Goal: Task Accomplishment & Management: Complete application form

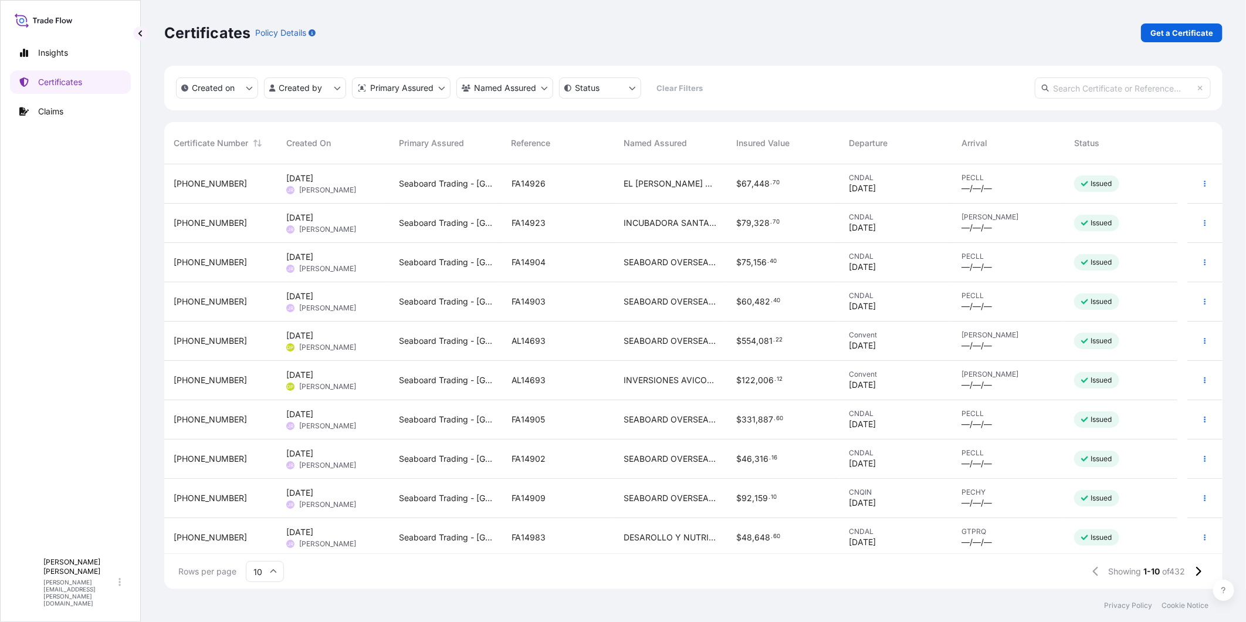
scroll to position [421, 1049]
click at [577, 265] on div "FA14904" at bounding box center [559, 262] width 94 height 12
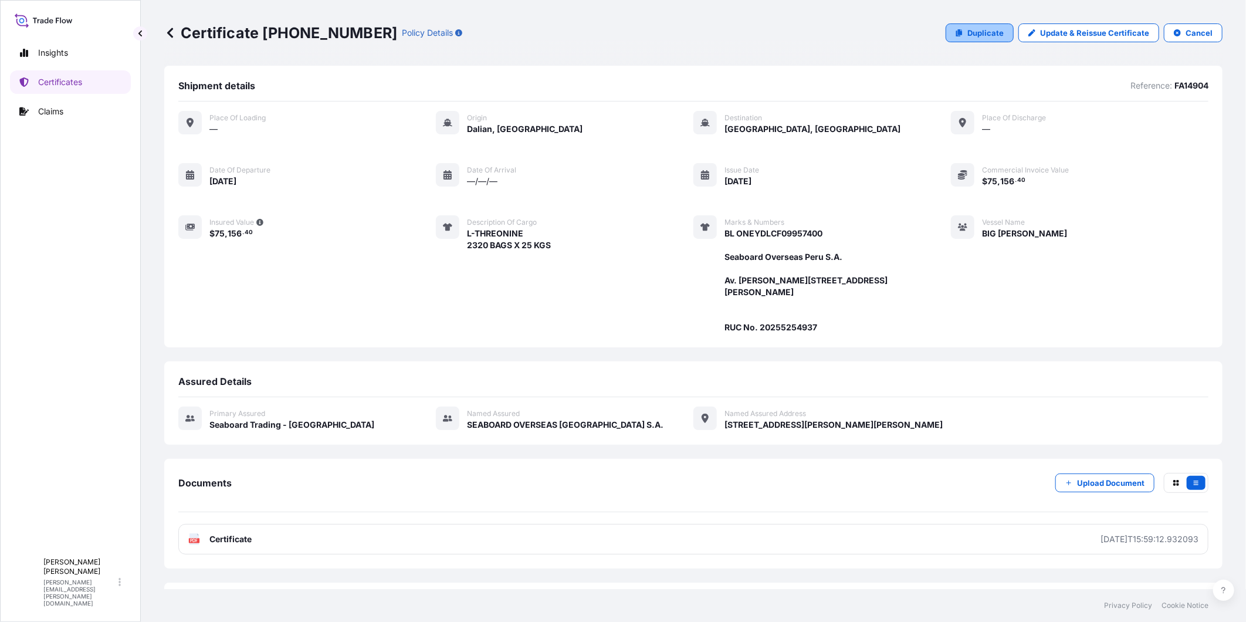
click at [994, 33] on p "Duplicate" at bounding box center [986, 33] width 36 height 12
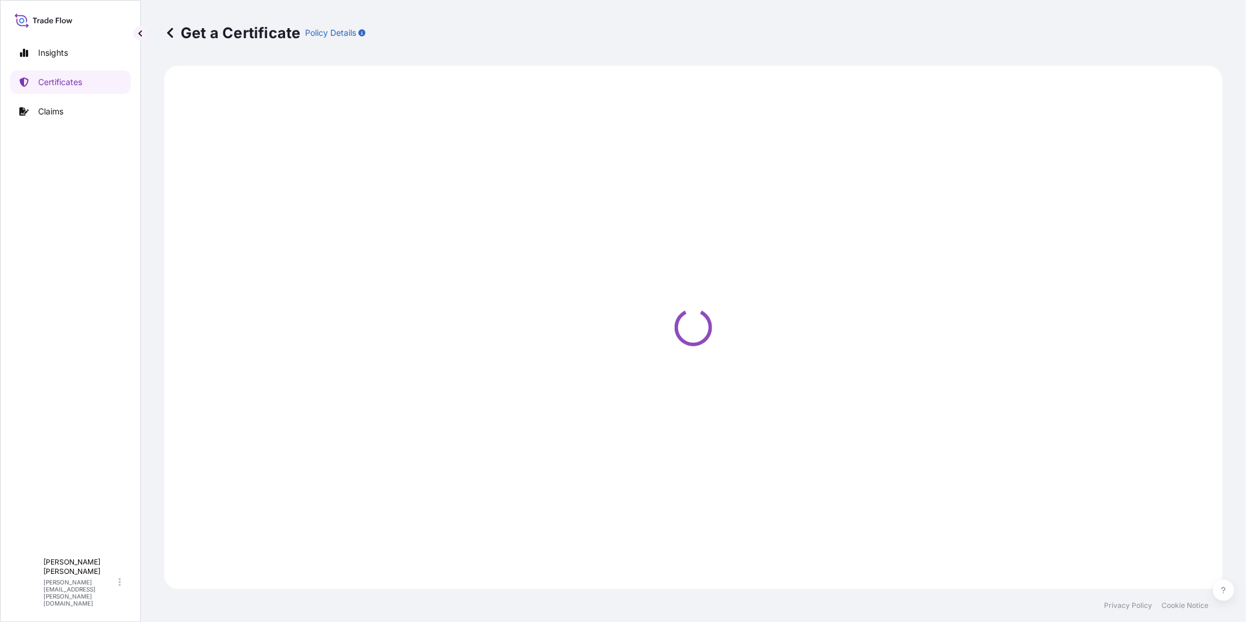
select select "Ocean Vessel"
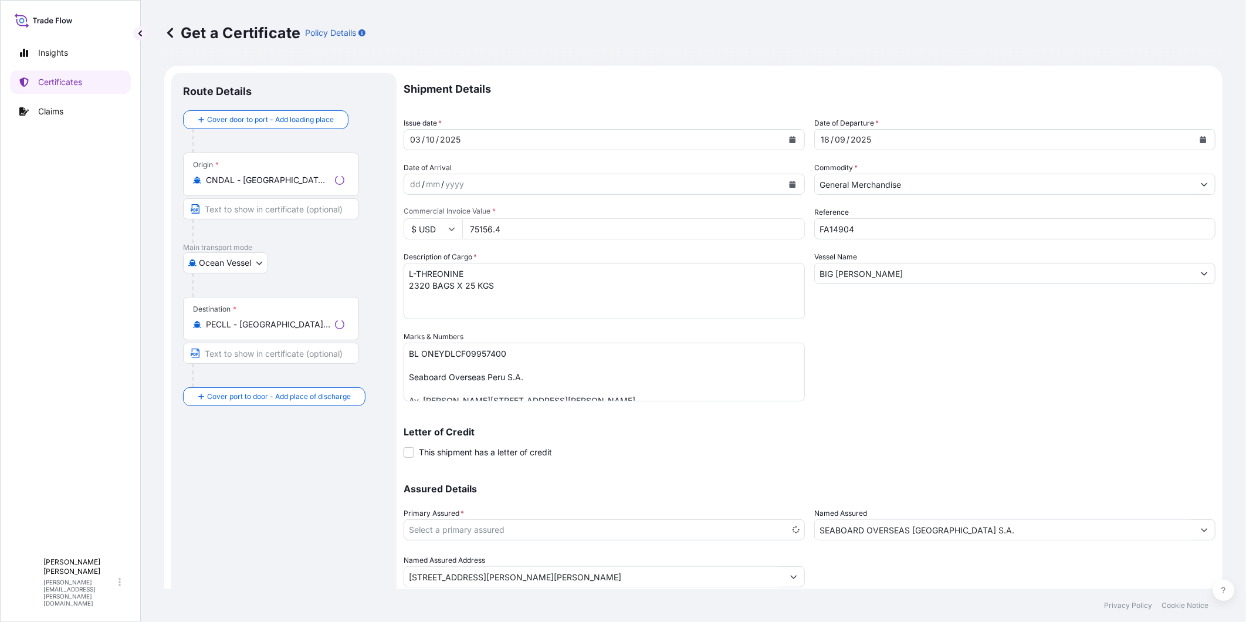
select select "31639"
click at [1205, 141] on div "[DATE]" at bounding box center [1015, 139] width 401 height 21
click at [1198, 137] on button "Calendar" at bounding box center [1203, 139] width 19 height 19
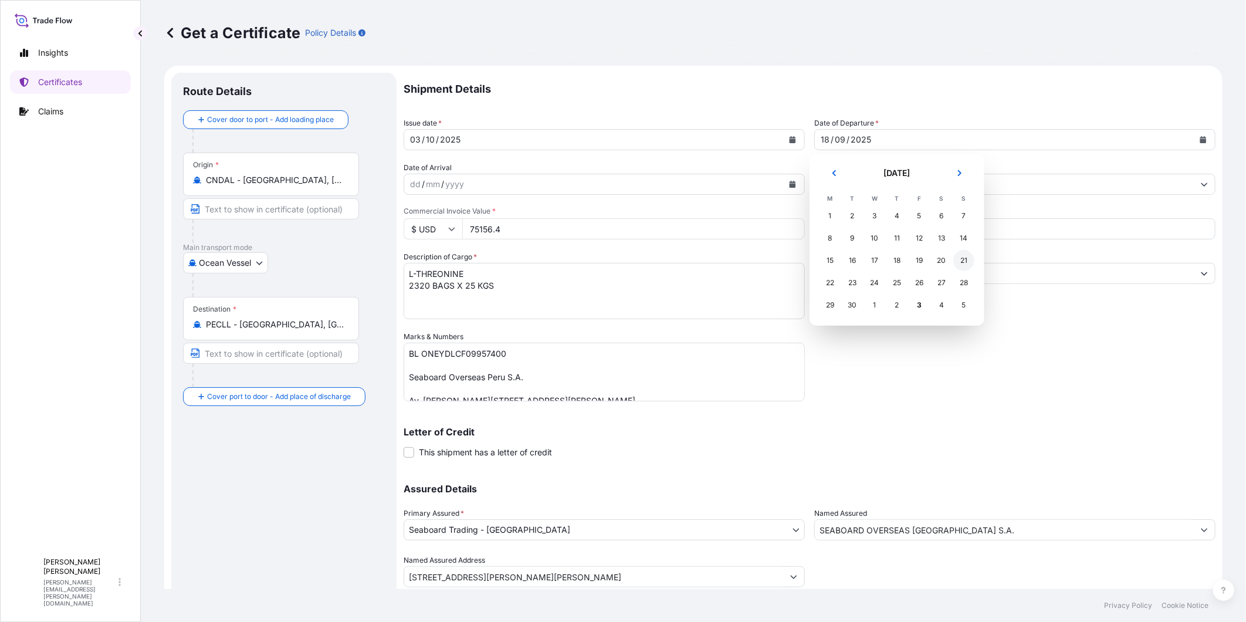
click at [964, 257] on div "21" at bounding box center [964, 260] width 21 height 21
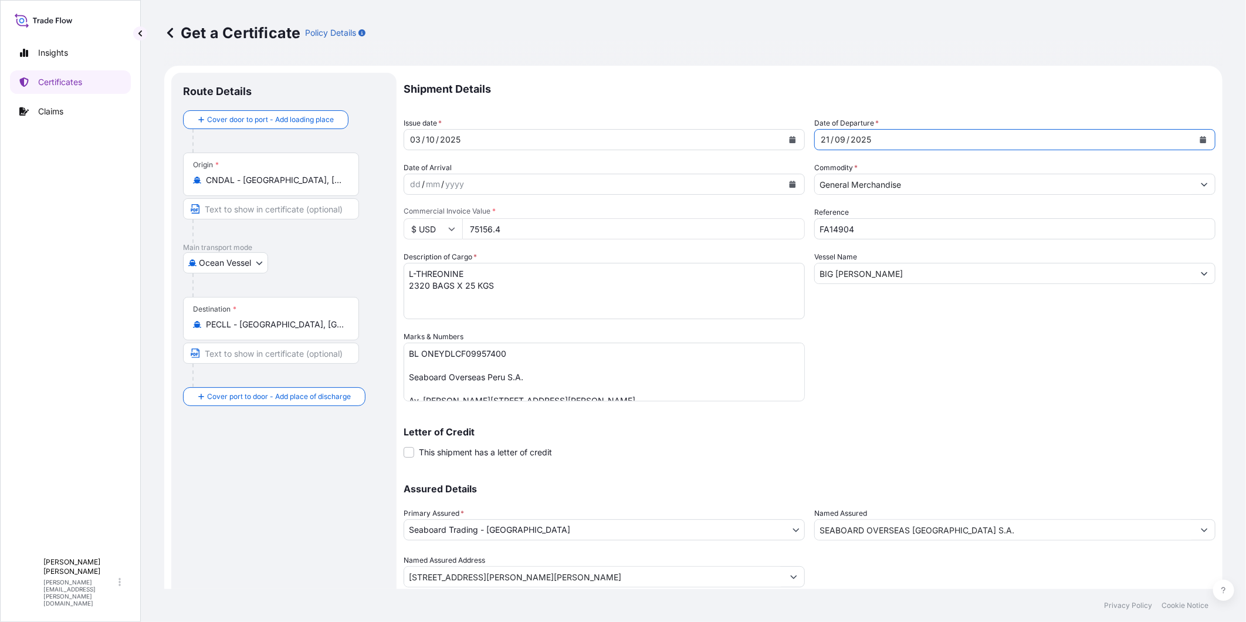
click at [270, 180] on input "CNDAL - [GEOGRAPHIC_DATA], [GEOGRAPHIC_DATA]" at bounding box center [275, 180] width 138 height 12
click at [270, 179] on input "CNDAL - [GEOGRAPHIC_DATA], [GEOGRAPHIC_DATA]" at bounding box center [275, 180] width 138 height 12
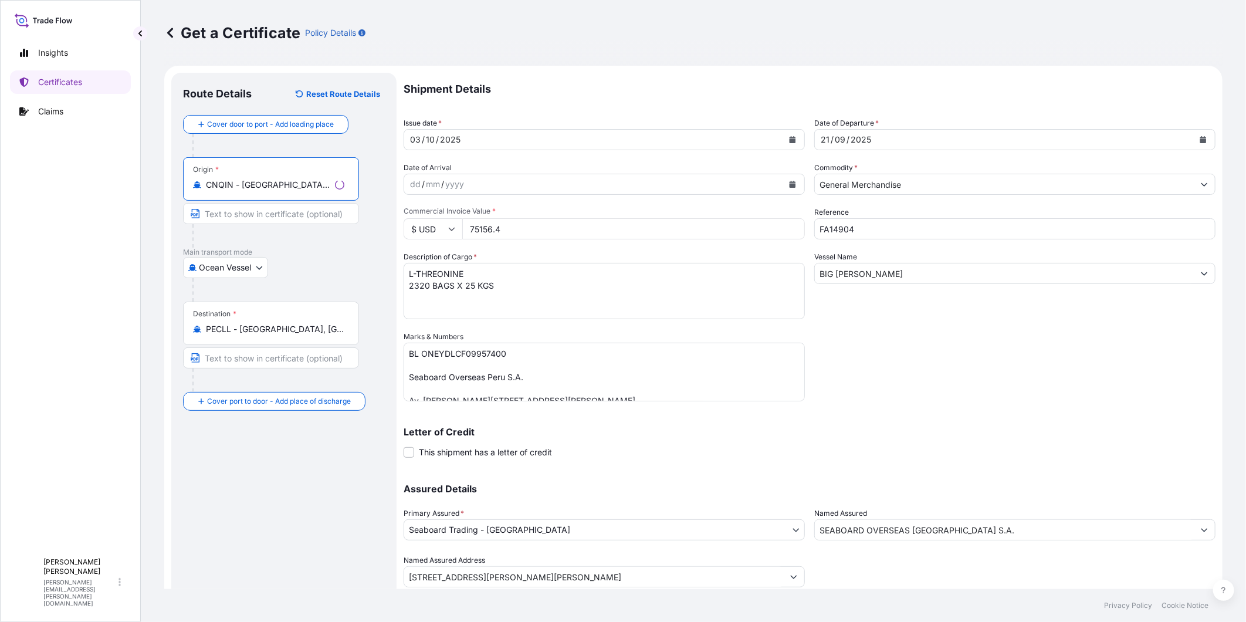
type input "CNQIN - [GEOGRAPHIC_DATA], [GEOGRAPHIC_DATA]"
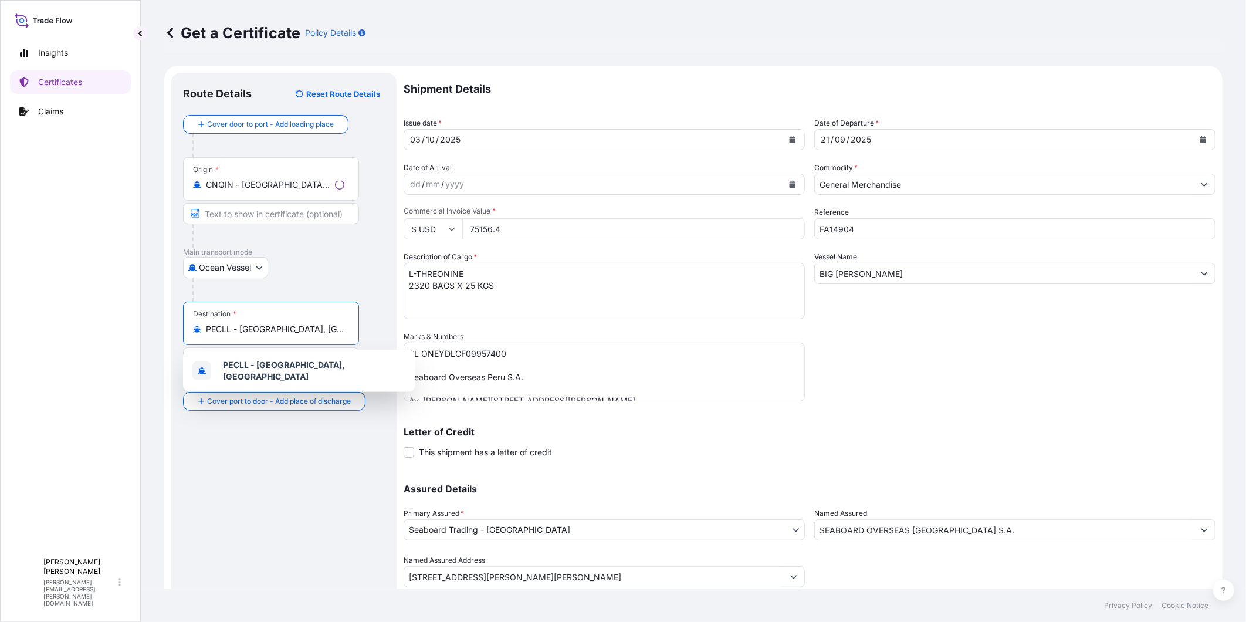
click at [248, 332] on input "PECLL - [GEOGRAPHIC_DATA], [GEOGRAPHIC_DATA]" at bounding box center [275, 329] width 138 height 12
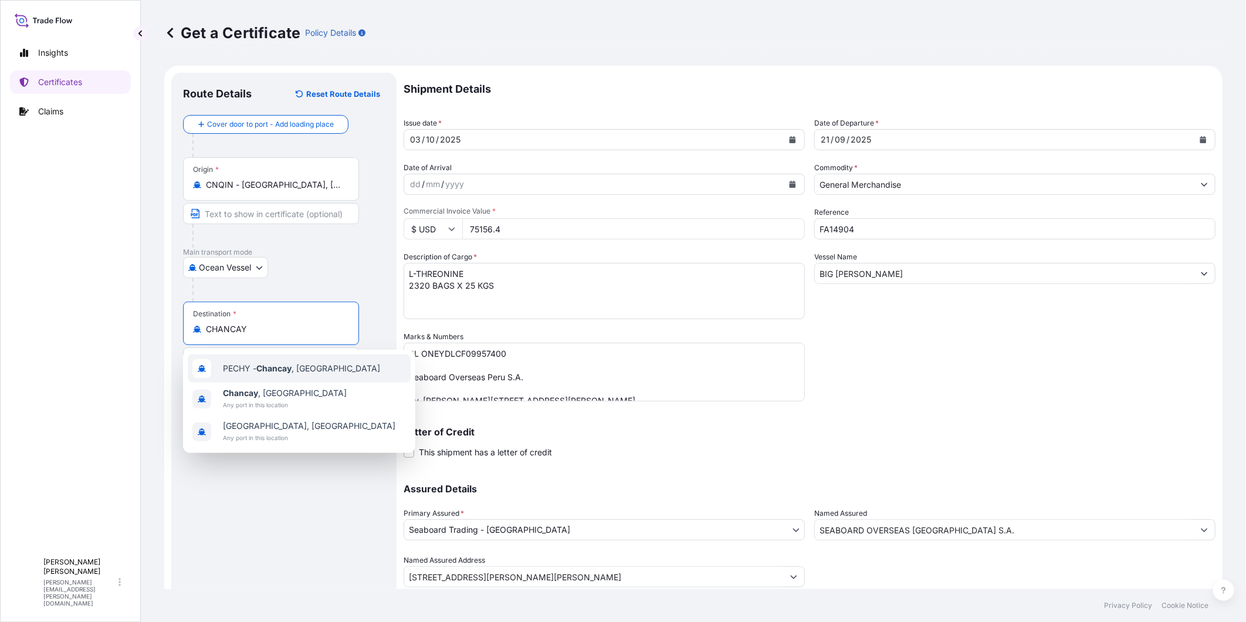
click at [263, 363] on span "PECHY - [GEOGRAPHIC_DATA] , [GEOGRAPHIC_DATA]" at bounding box center [301, 369] width 157 height 12
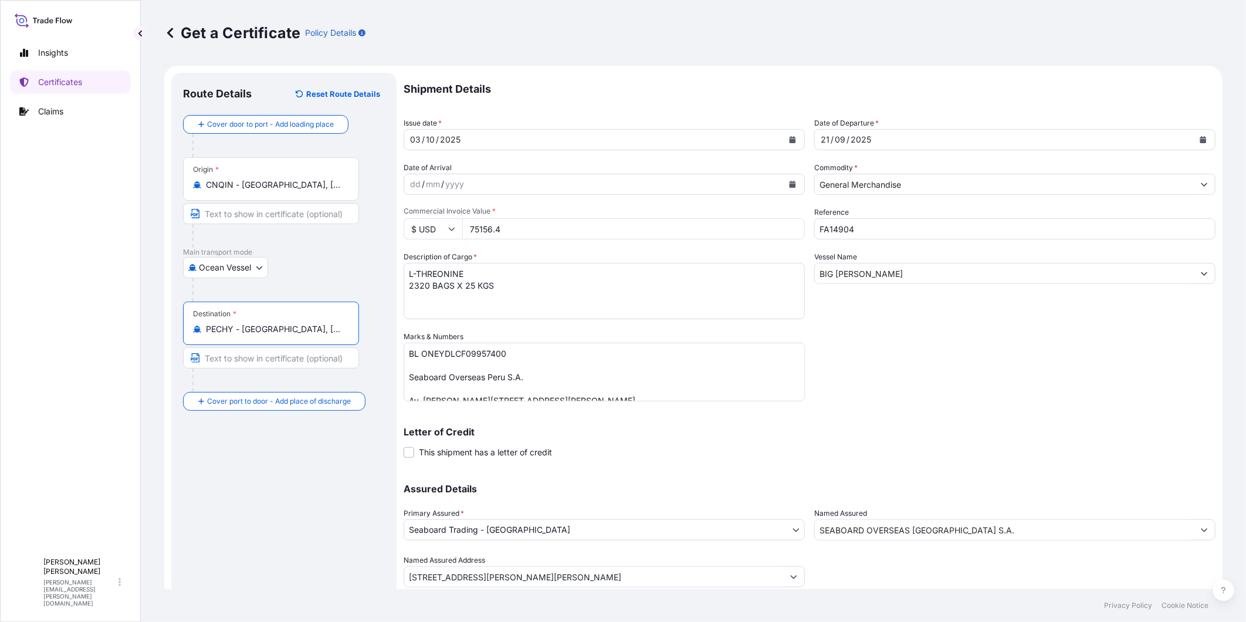
type input "PECHY - [GEOGRAPHIC_DATA], [GEOGRAPHIC_DATA]"
click at [883, 234] on input "FA14904" at bounding box center [1015, 228] width 401 height 21
type input "FA14912A"
click at [923, 275] on input "BIG [PERSON_NAME]" at bounding box center [1004, 273] width 379 height 21
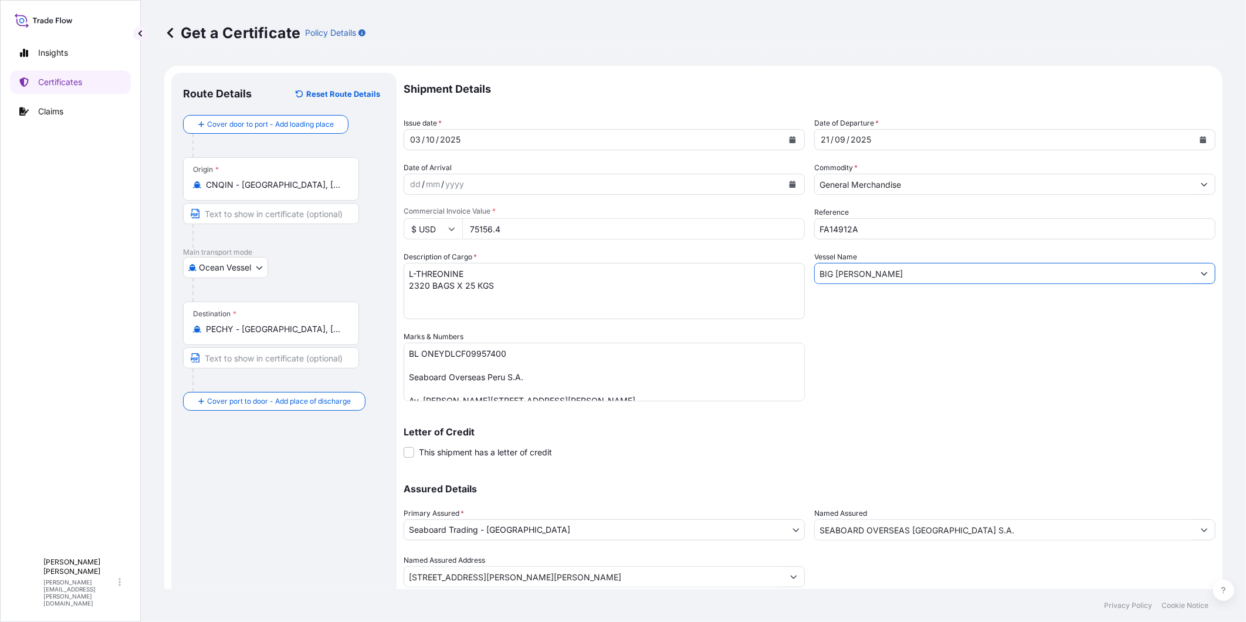
click at [923, 275] on input "BIG [PERSON_NAME]" at bounding box center [1004, 273] width 379 height 21
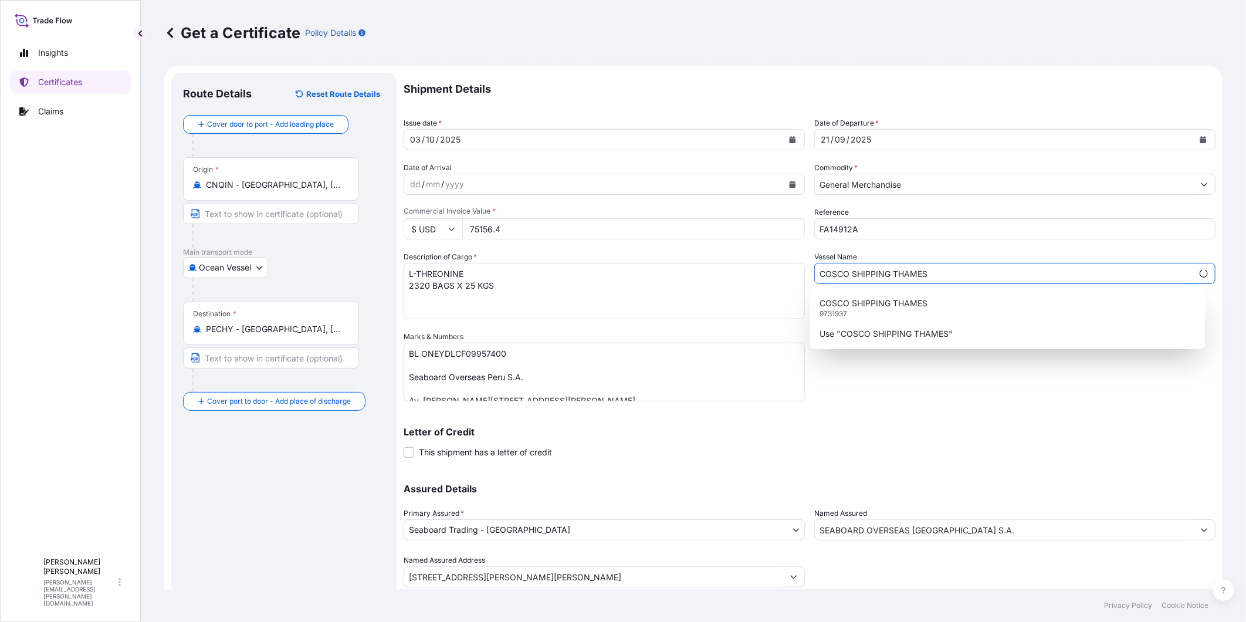
click at [916, 308] on p "COSCO SHIPPING THAMES" at bounding box center [874, 304] width 108 height 12
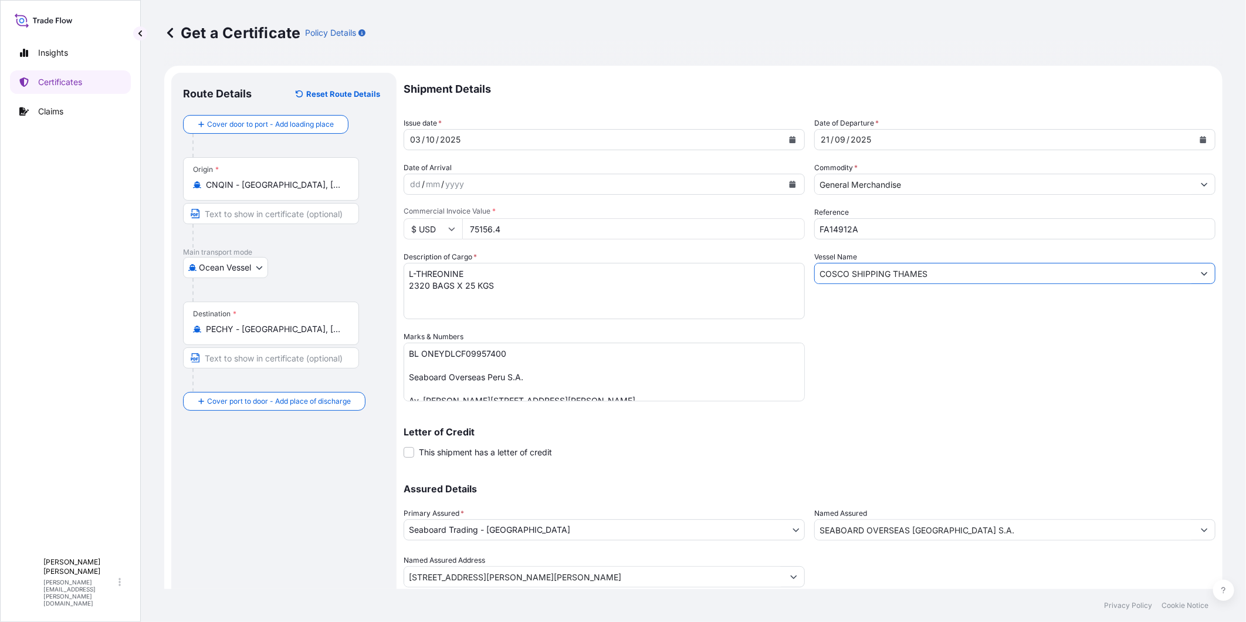
type input "COSCO SHIPPING THAMES"
click at [467, 352] on textarea "BL ONEYDLCF09957400 Seaboard Overseas Peru S.A. Av. [PERSON_NAME][STREET_ADDRES…" at bounding box center [604, 372] width 401 height 59
paste textarea "COSU642930798"
type textarea "BL COSU6429307980 Seaboard Overseas Peru S.A. Av. [PERSON_NAME][STREET_ADDRESS]…"
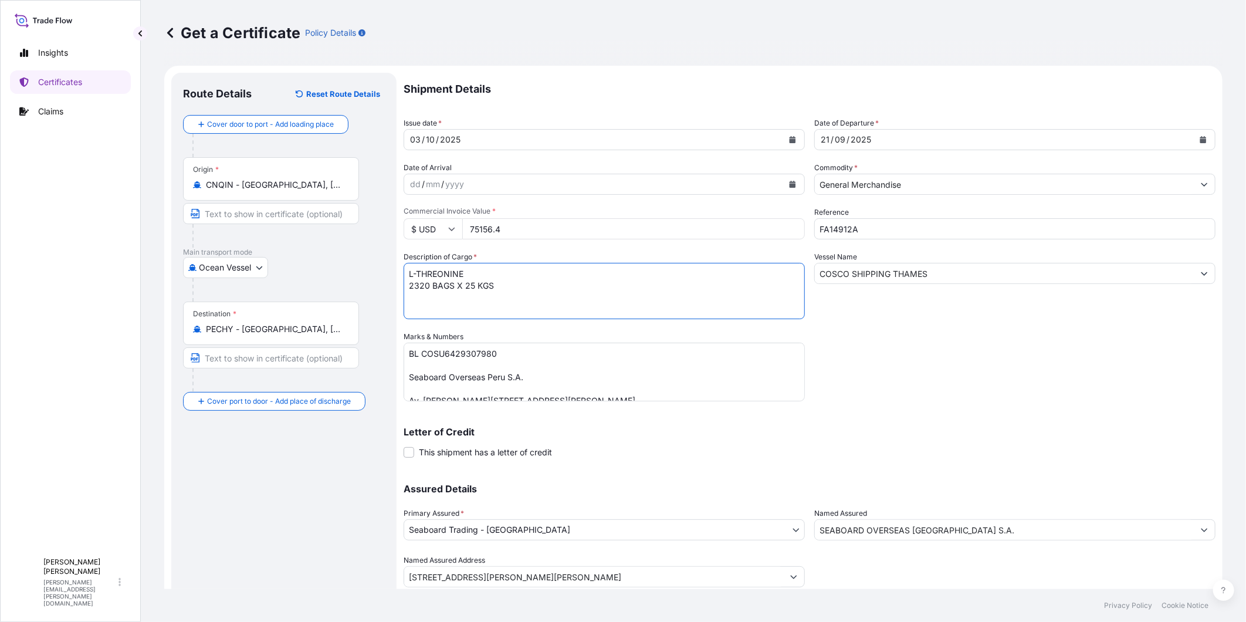
click at [444, 273] on textarea "L-THREONINE 2320 BAGS X 25 KGS" at bounding box center [604, 291] width 401 height 56
paste textarea "[MEDICAL_DATA] HCL 98%"
click at [450, 288] on textarea "L-THREONINE 2320 BAGS X 25 KGS" at bounding box center [604, 291] width 401 height 56
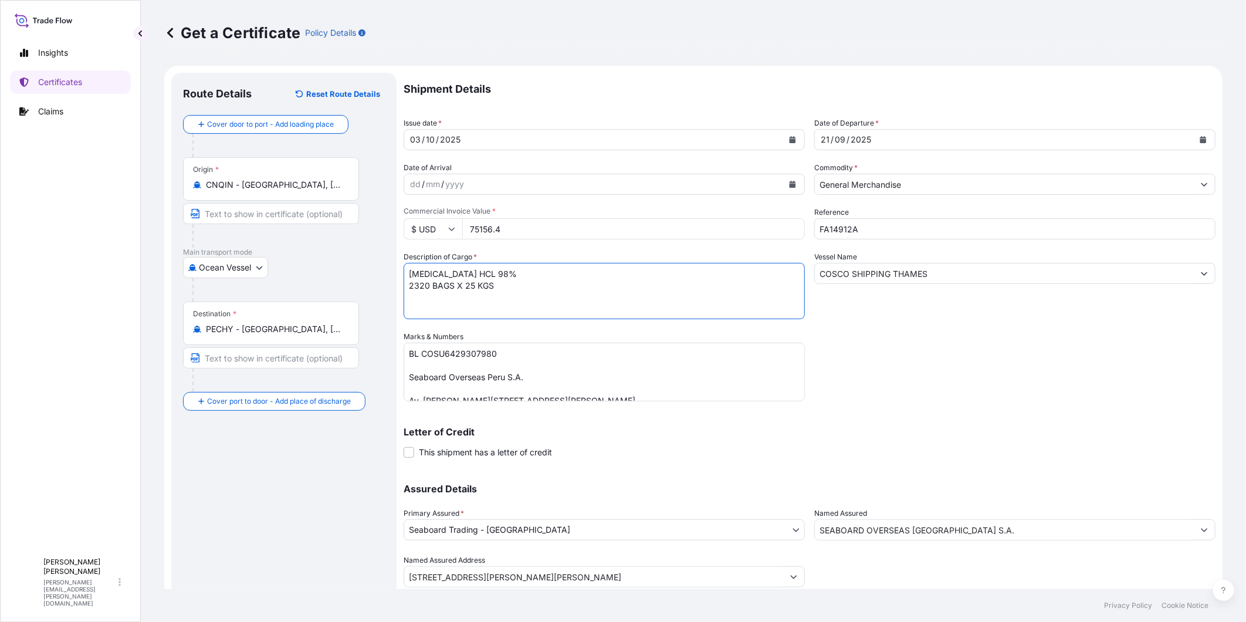
click at [450, 288] on textarea "L-THREONINE 2320 BAGS X 25 KGS" at bounding box center [604, 291] width 401 height 56
paste textarea "280 BAGS x 25 KG"
click at [450, 288] on textarea "L-THREONINE 2320 BAGS X 25 KGS" at bounding box center [604, 291] width 401 height 56
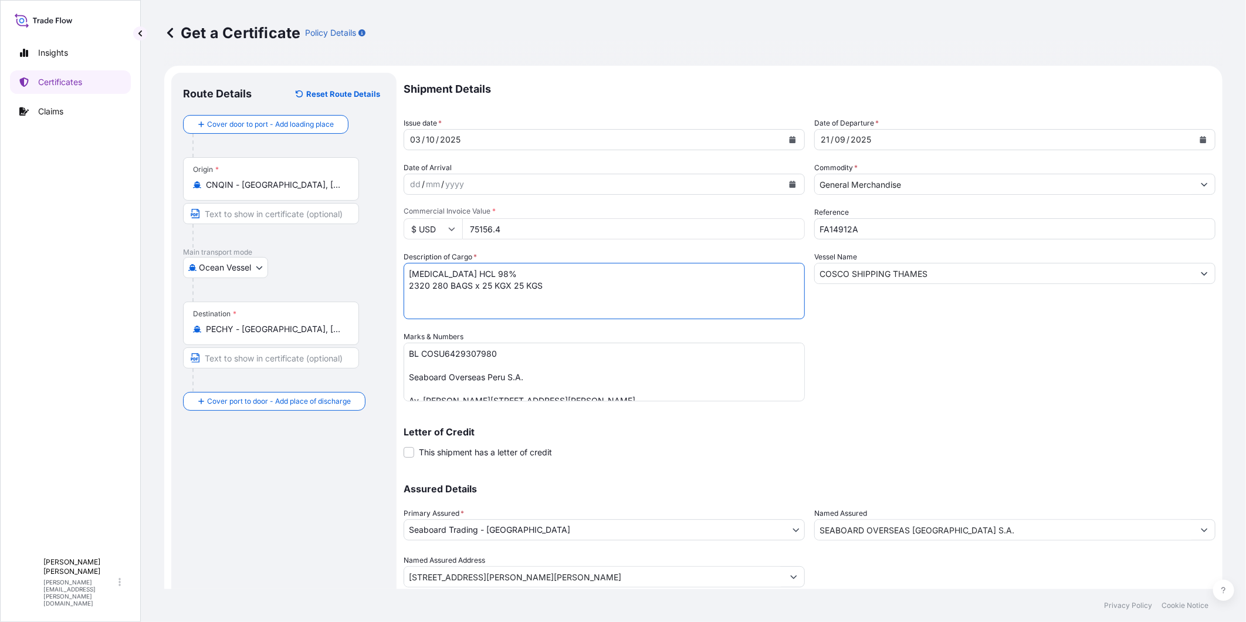
paste textarea "80 BAGS x 25 KG"
type textarea "[MEDICAL_DATA] HCL 98% 280 BAGS x 25 KG"
click at [979, 371] on div "Shipment Details Issue date * [DATE] Date of Departure * [DATE] Date of Arrival…" at bounding box center [810, 330] width 812 height 515
click at [485, 233] on input "75156.4" at bounding box center [633, 228] width 343 height 21
click at [494, 232] on input "75156.4" at bounding box center [633, 228] width 343 height 21
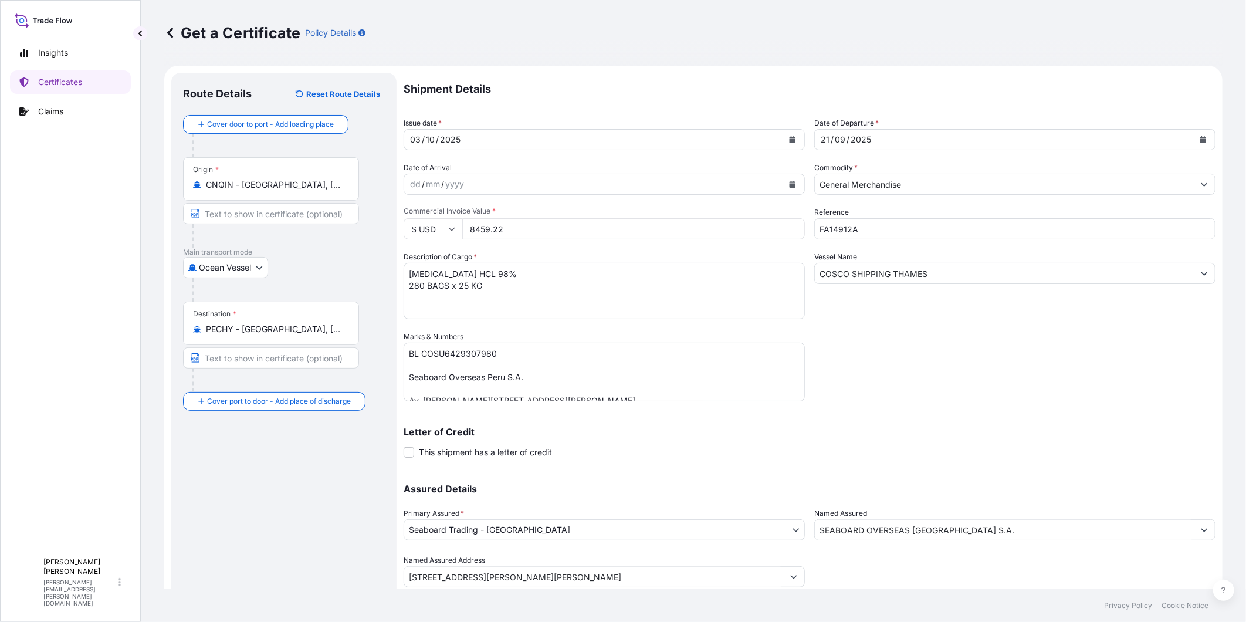
type input "8459.22"
click at [1047, 384] on div "Shipment Details Issue date * [DATE] Date of Departure * [DATE] Date of Arrival…" at bounding box center [810, 330] width 812 height 515
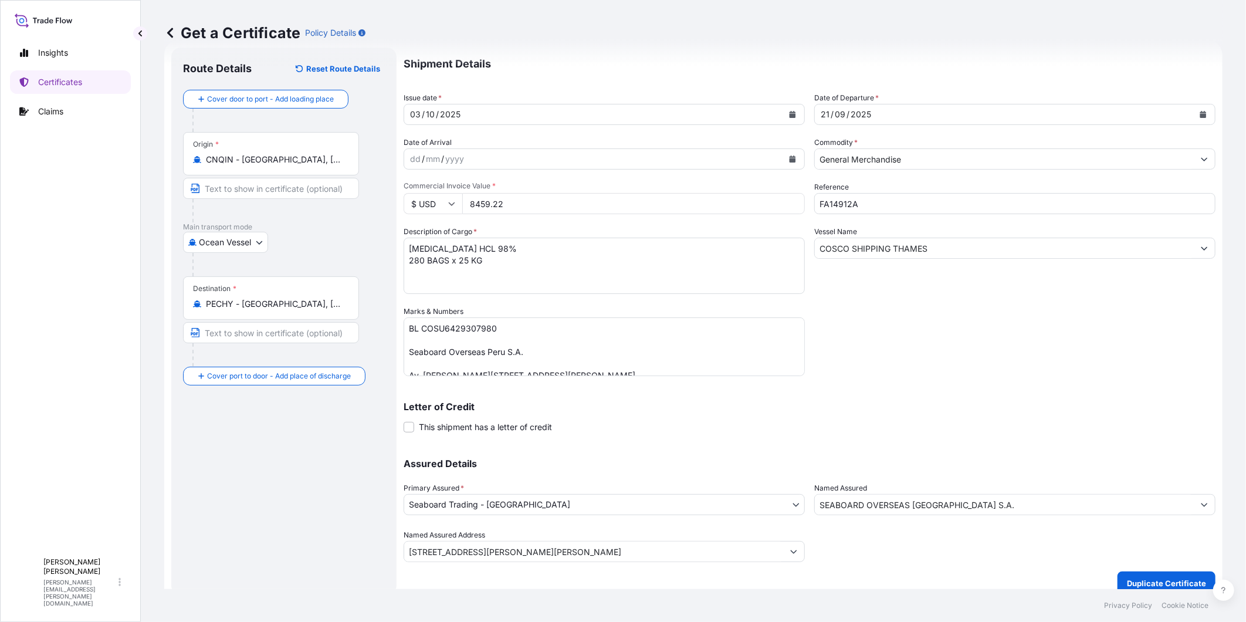
scroll to position [38, 0]
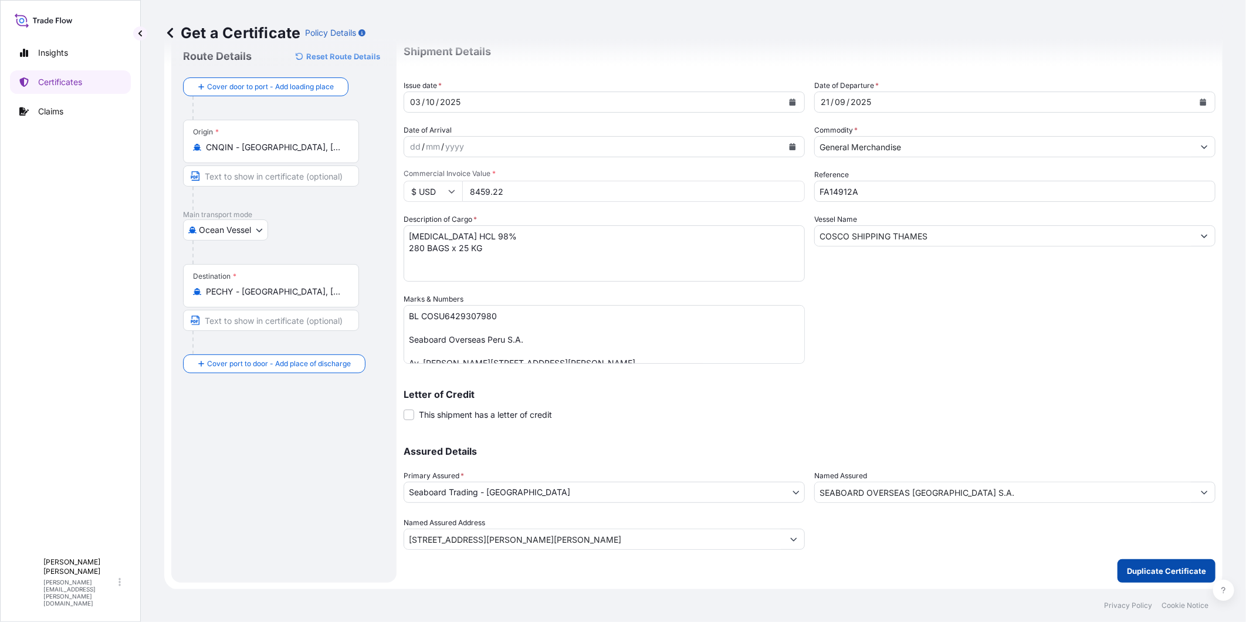
click at [1142, 572] on p "Duplicate Certificate" at bounding box center [1166, 571] width 79 height 12
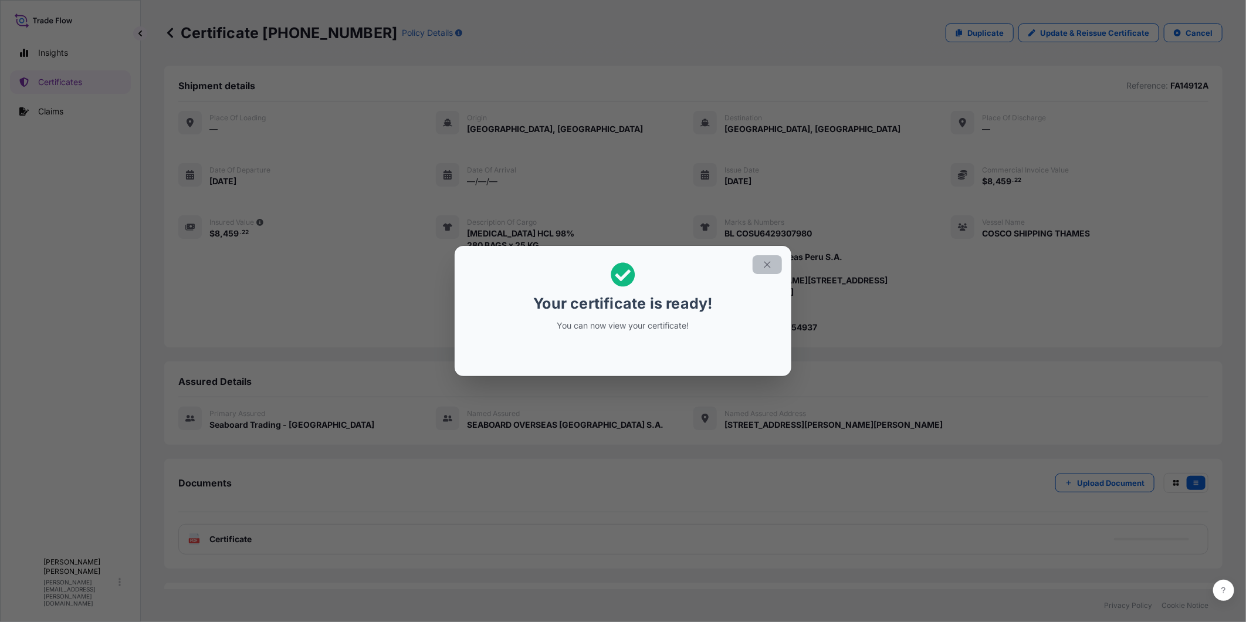
click at [766, 270] on button "button" at bounding box center [767, 264] width 29 height 19
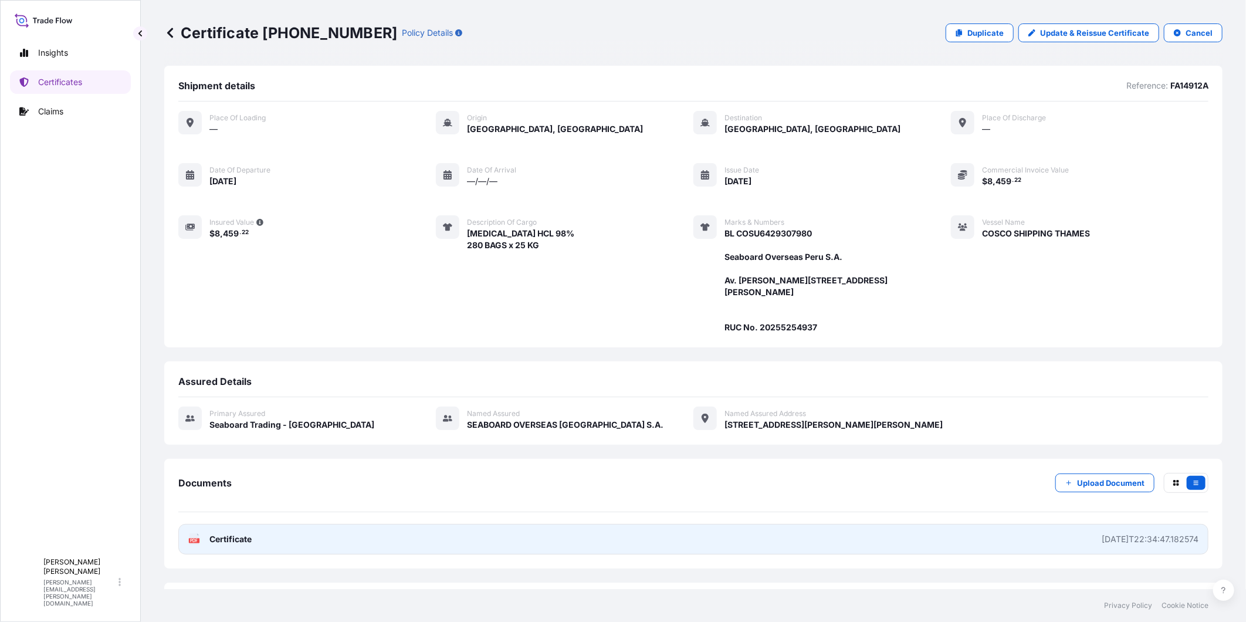
click at [1127, 555] on link "PDF Certificate [DATE]T22:34:47.182574" at bounding box center [693, 539] width 1031 height 31
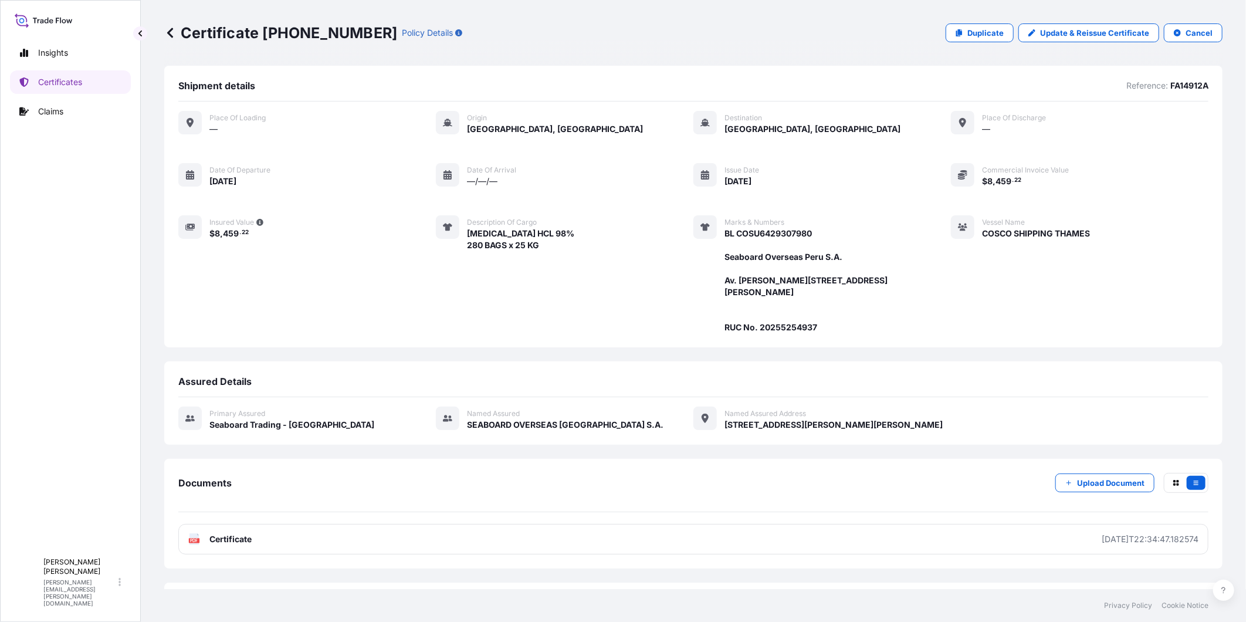
click at [760, 38] on div "Certificate [PHONE_NUMBER] Policy Details Duplicate Update & Reissue Certificat…" at bounding box center [693, 32] width 1059 height 19
click at [968, 34] on p "Duplicate" at bounding box center [986, 33] width 36 height 12
select select "Ocean Vessel"
select select "31639"
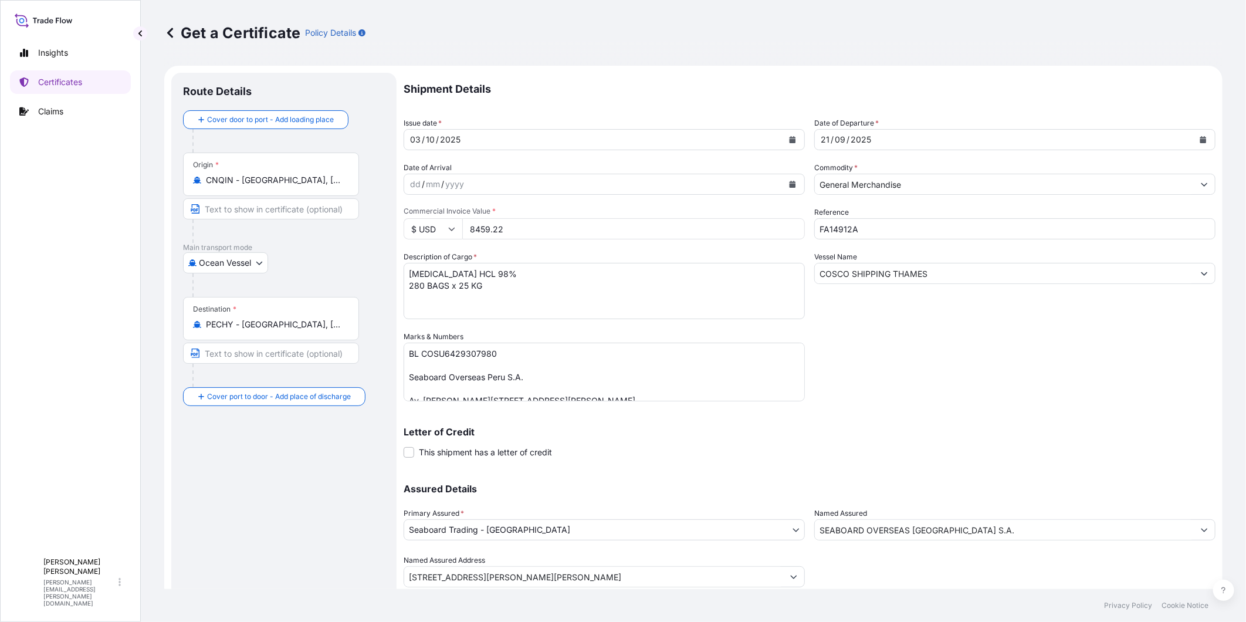
click at [866, 229] on input "FA14912A" at bounding box center [1015, 228] width 401 height 21
type input "FA14912B"
click at [867, 208] on div "Reference FA14912B" at bounding box center [1015, 223] width 401 height 33
click at [453, 276] on textarea "[MEDICAL_DATA] HCL 98% 280 BAGS x 25 KG" at bounding box center [604, 291] width 401 height 56
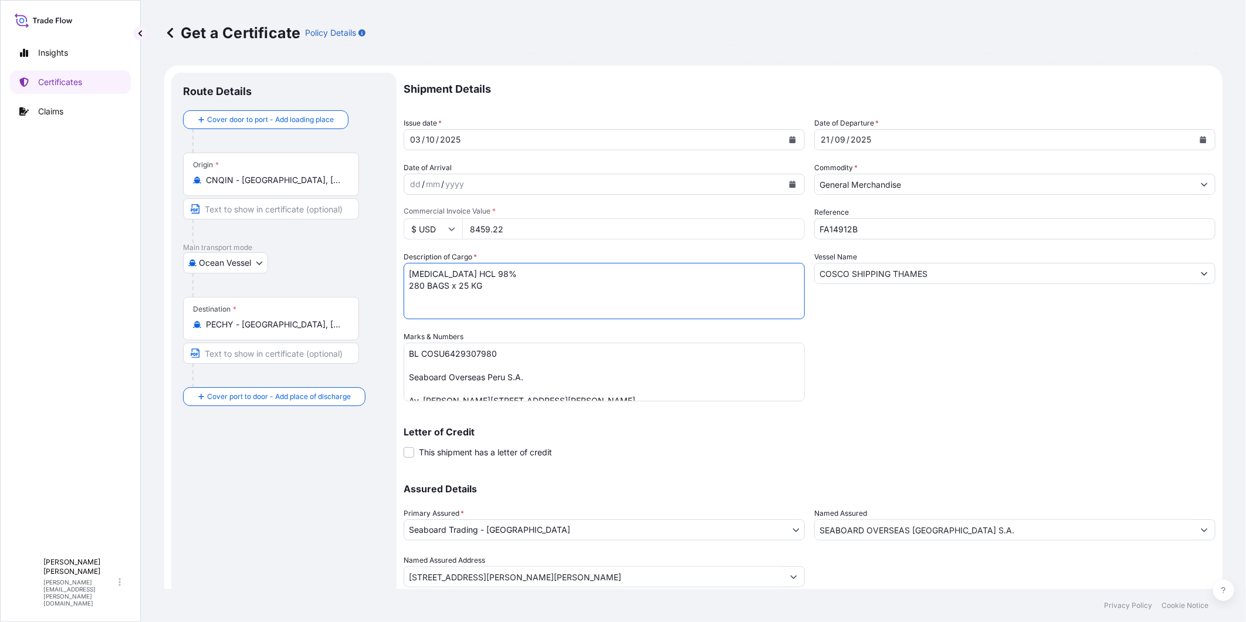
click at [453, 276] on textarea "[MEDICAL_DATA] HCL 98% 280 BAGS x 25 KG" at bounding box center [604, 291] width 401 height 56
paste textarea "[MEDICAL_DATA] CHLORIDE 60% CORN COB"
click at [429, 290] on textarea "[MEDICAL_DATA] HCL 98% 280 BAGS x 25 KG" at bounding box center [604, 291] width 401 height 56
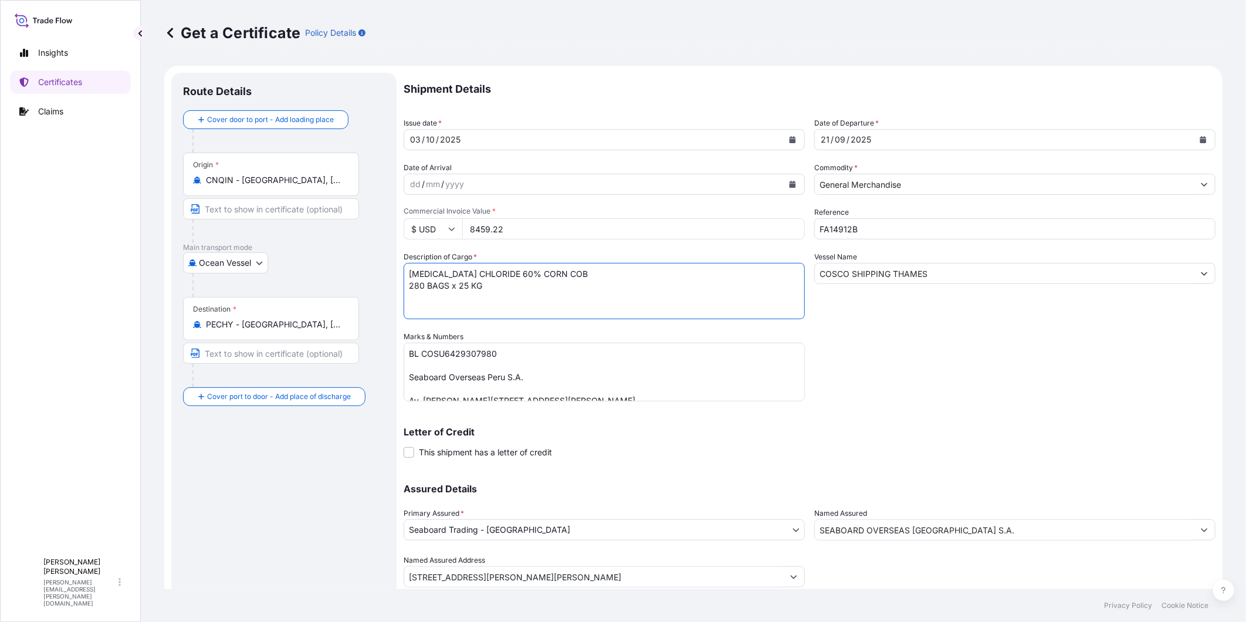
paste textarea "40"
type textarea "[MEDICAL_DATA] CHLORIDE 60% CORN COB 400 BAGS x 25 KG"
click at [490, 227] on input "8459.22" at bounding box center [633, 228] width 343 height 21
click at [477, 229] on input "86567.22" at bounding box center [633, 228] width 343 height 21
type input "6567"
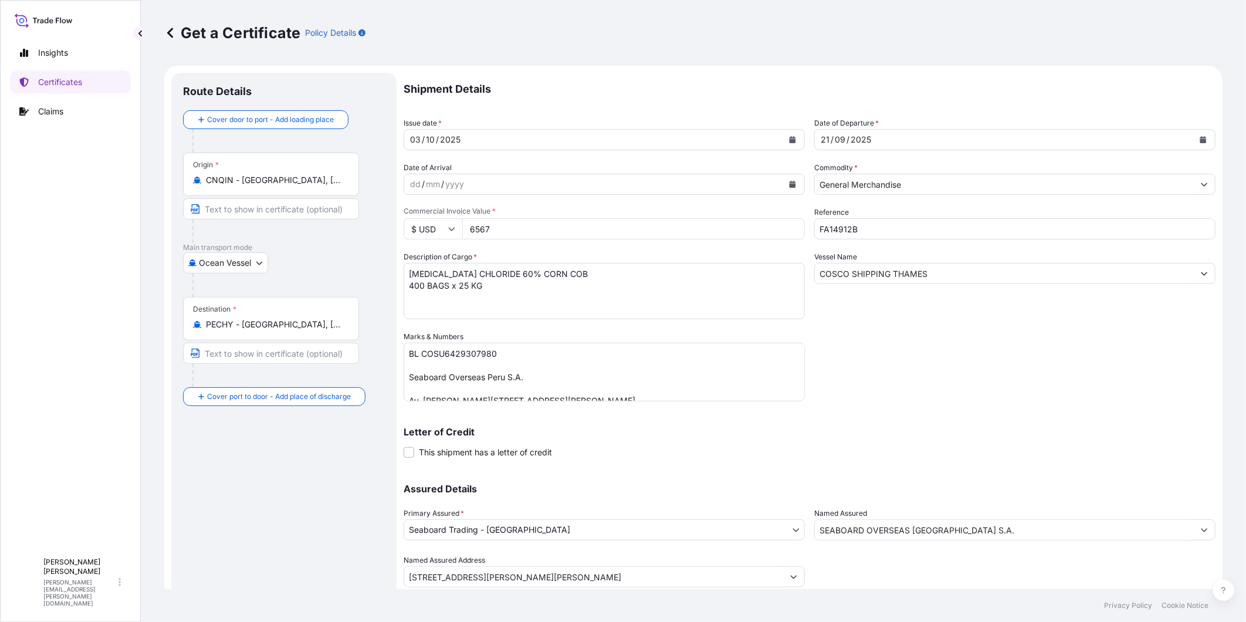
click at [873, 342] on div "Shipment Details Issue date * [DATE] Date of Departure * [DATE] Date of Arrival…" at bounding box center [810, 330] width 812 height 515
click at [1080, 421] on div "Letter of Credit This shipment has a letter of credit Letter of credit * Letter…" at bounding box center [810, 435] width 812 height 45
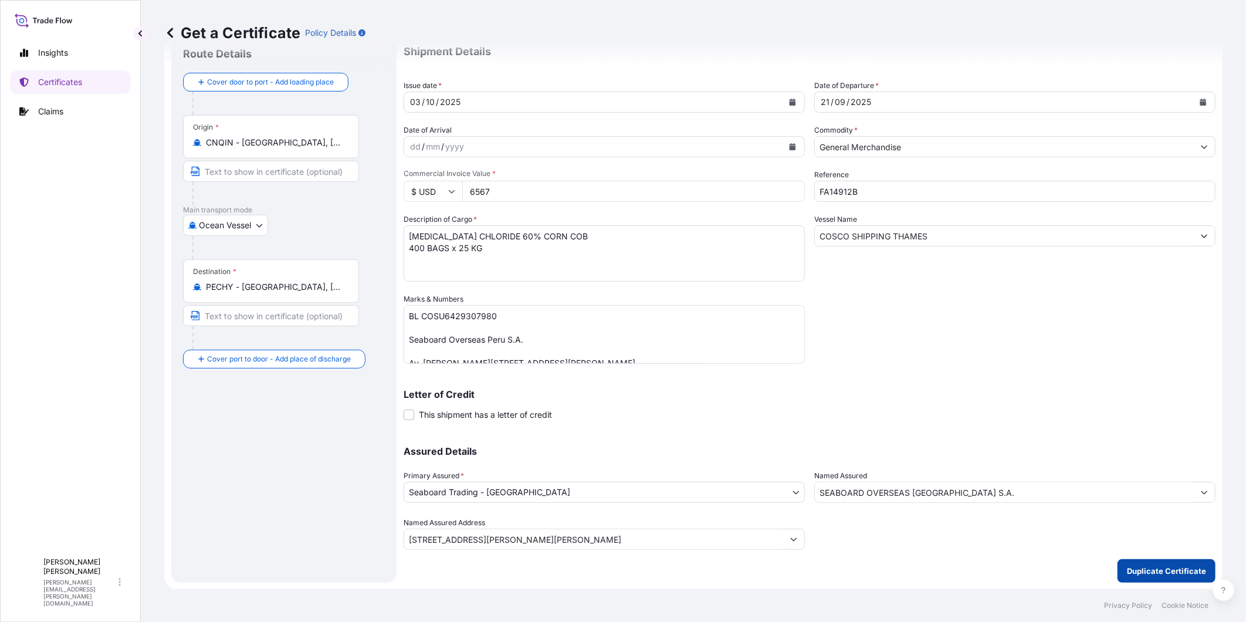
click at [1131, 566] on p "Duplicate Certificate" at bounding box center [1166, 571] width 79 height 12
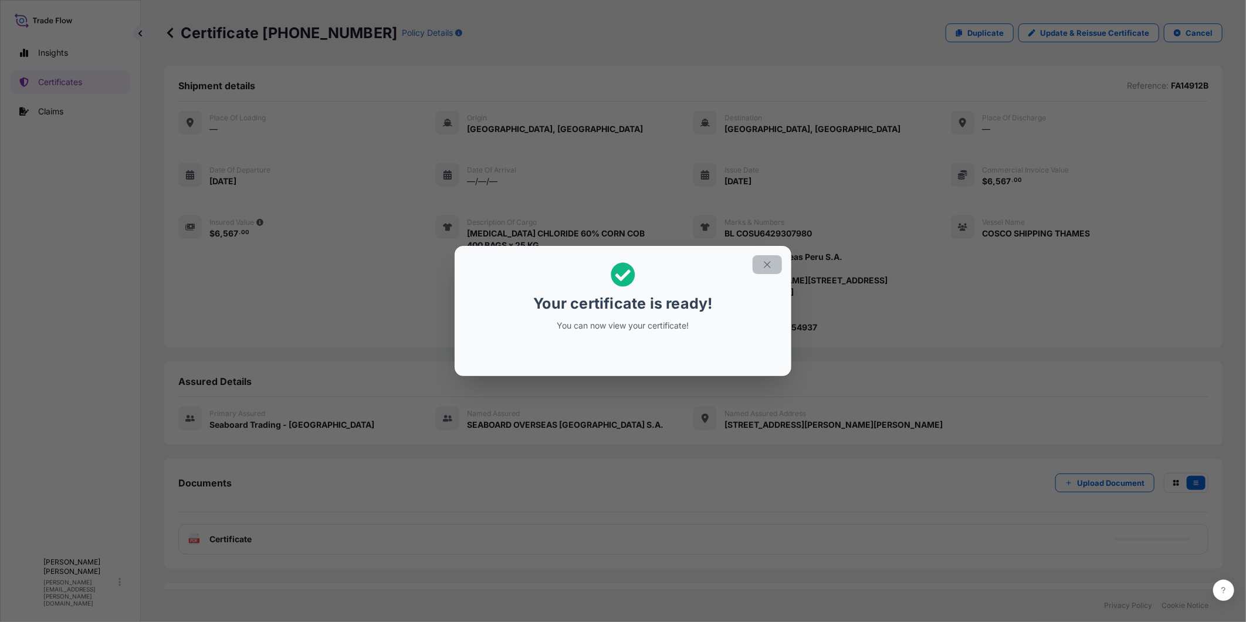
click at [773, 268] on button "button" at bounding box center [767, 264] width 29 height 19
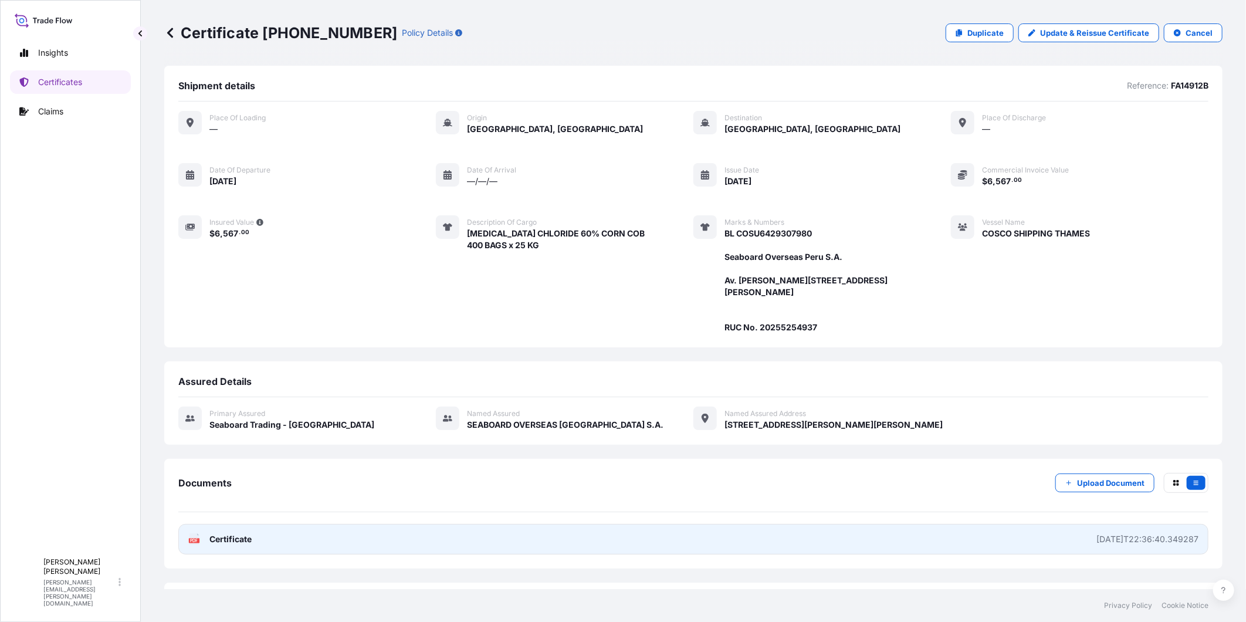
click at [906, 555] on link "PDF Certificate [DATE]T22:36:40.349287" at bounding box center [693, 539] width 1031 height 31
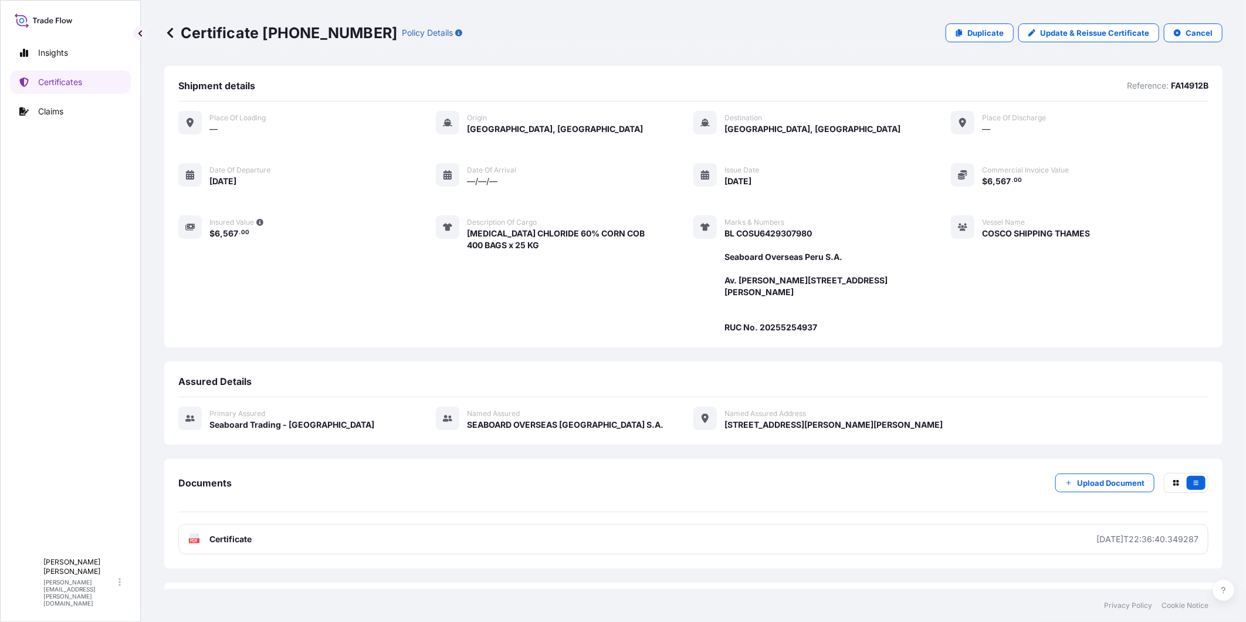
click at [902, 42] on div "Certificate [PHONE_NUMBER] Policy Details Duplicate Update & Reissue Certificat…" at bounding box center [693, 33] width 1059 height 66
click at [977, 32] on p "Duplicate" at bounding box center [986, 33] width 36 height 12
select select "Ocean Vessel"
select select "31639"
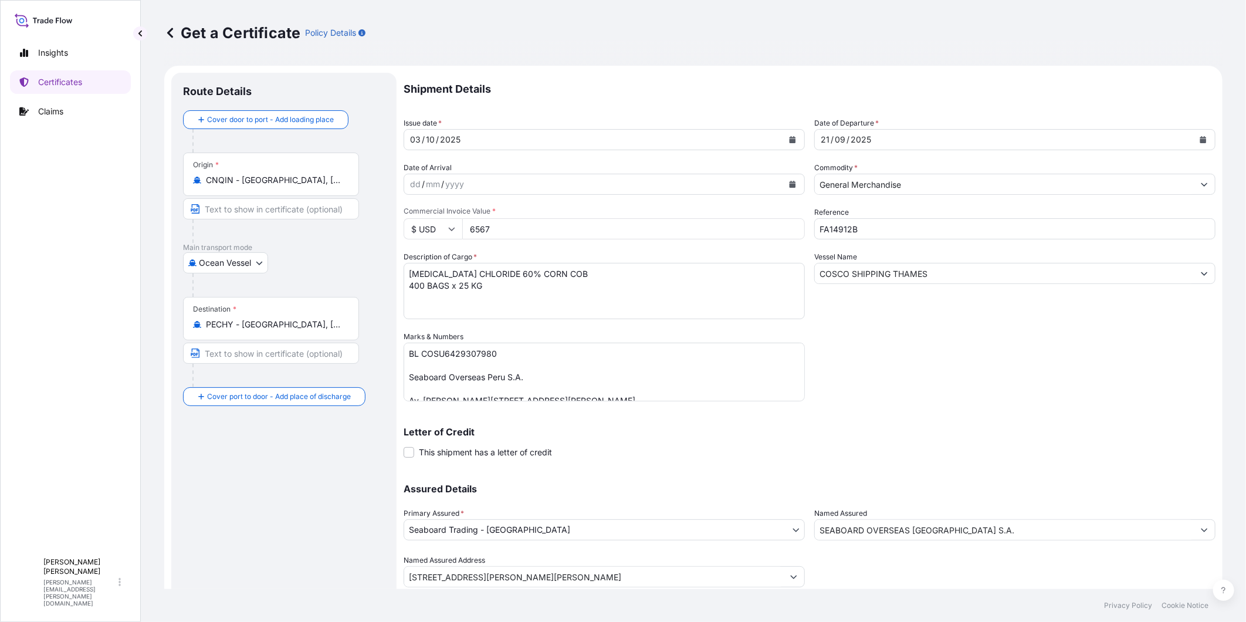
click at [889, 231] on input "FA14912B" at bounding box center [1015, 228] width 401 height 21
type input "FA14912C"
click at [431, 273] on textarea "[MEDICAL_DATA] CHLORIDE 60% CORN COB 400 BAGS x 25 KG" at bounding box center [604, 291] width 401 height 56
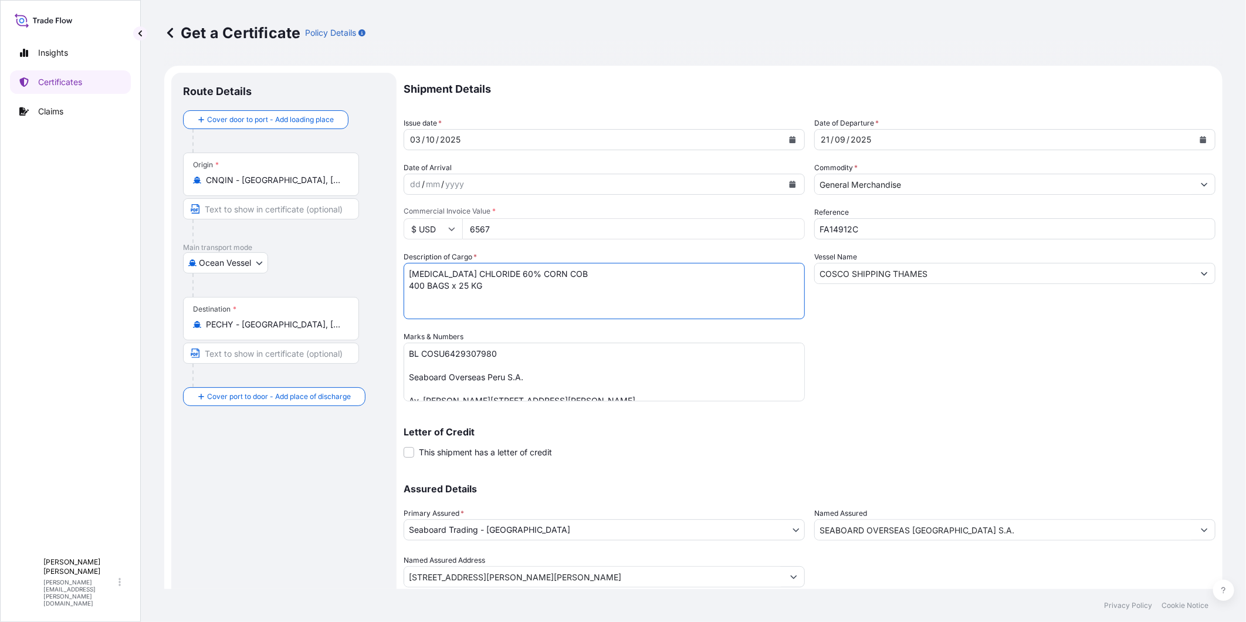
paste textarea "L-TRYPTOPHAN"
click at [441, 284] on textarea "[MEDICAL_DATA] CHLORIDE 60% CORN COB 400 BAGS x 25 KG" at bounding box center [604, 291] width 401 height 56
click at [442, 284] on textarea "[MEDICAL_DATA] CHLORIDE 60% CORN COB 400 BAGS x 25 KG" at bounding box center [604, 291] width 401 height 56
paste textarea "600 BAGS x 20"
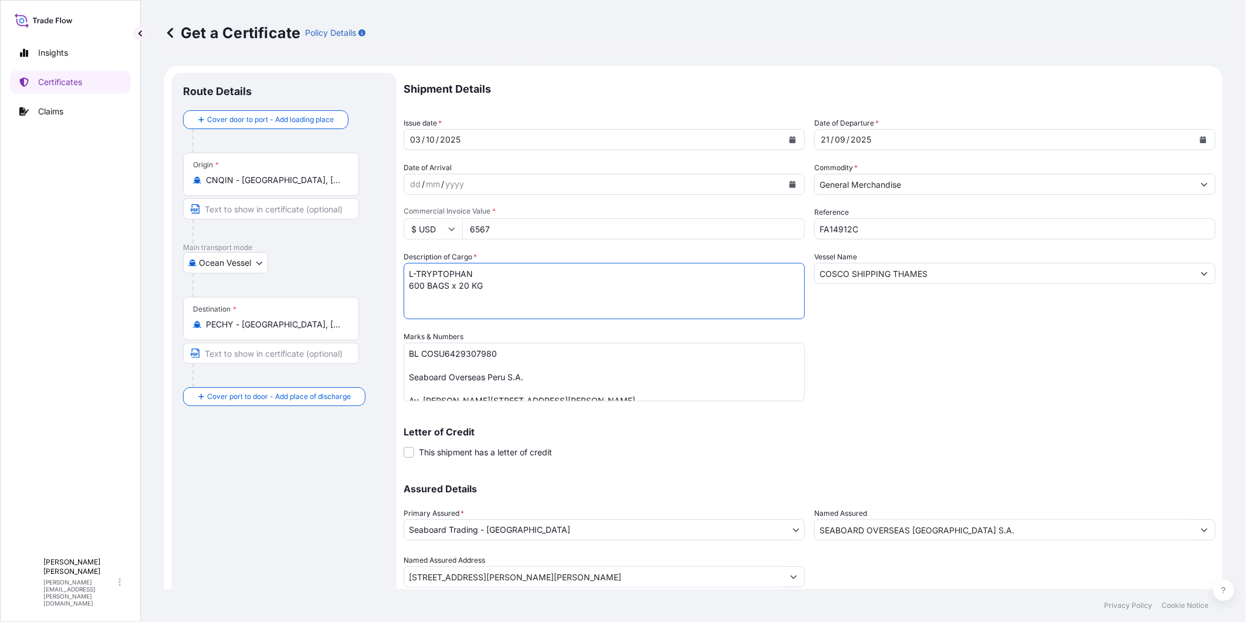
type textarea "L-TRYPTOPHAN 600 BAGS x 20 KG"
click at [942, 445] on div "Letter of Credit This shipment has a letter of credit Letter of credit * Letter…" at bounding box center [810, 442] width 812 height 31
click at [497, 231] on input "6567" at bounding box center [633, 228] width 343 height 21
type input "67412.4"
click at [879, 341] on div "Shipment Details Issue date * [DATE] Date of Departure * [DATE] Date of Arrival…" at bounding box center [810, 330] width 812 height 515
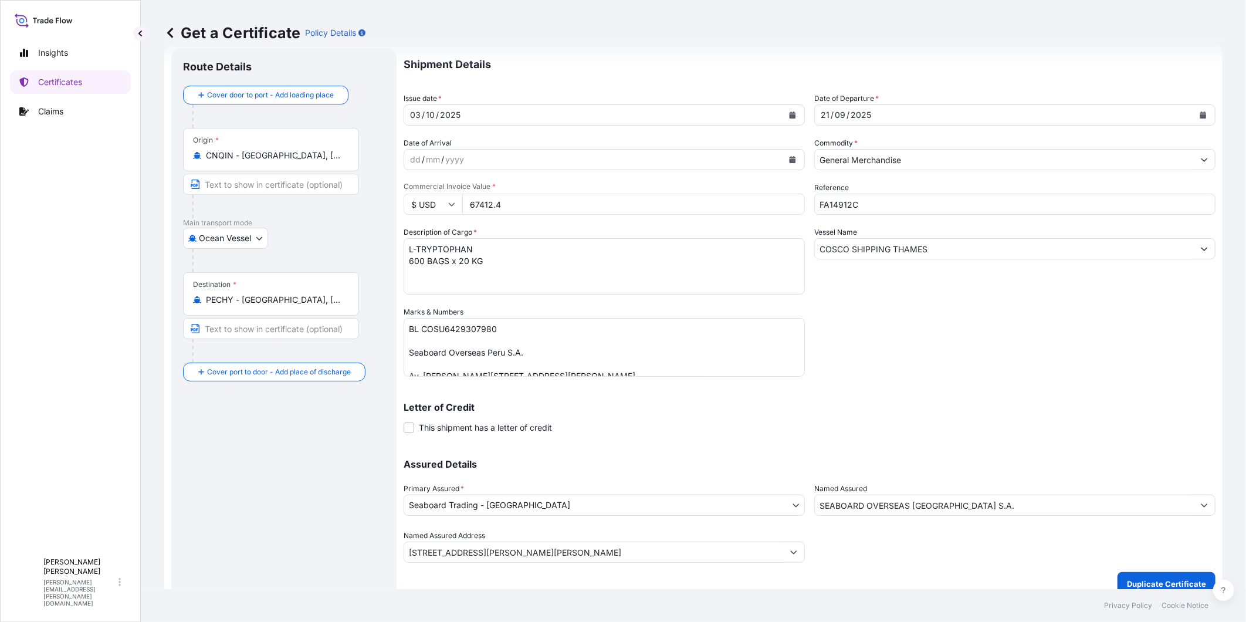
scroll to position [38, 0]
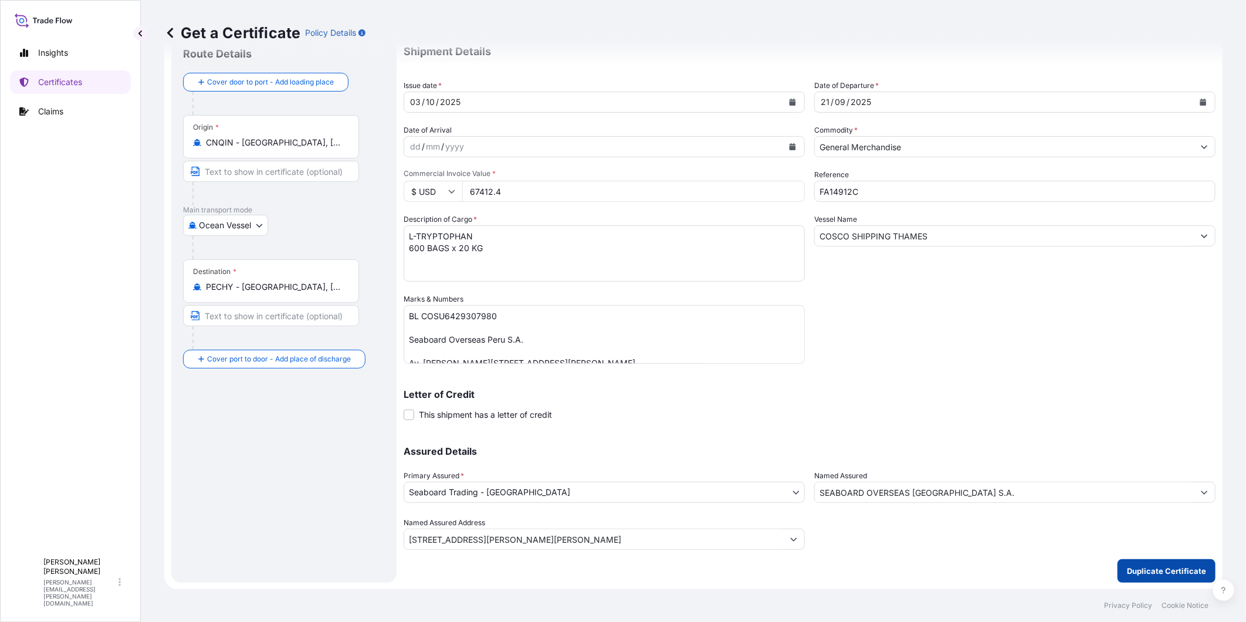
click at [1142, 570] on p "Duplicate Certificate" at bounding box center [1166, 571] width 79 height 12
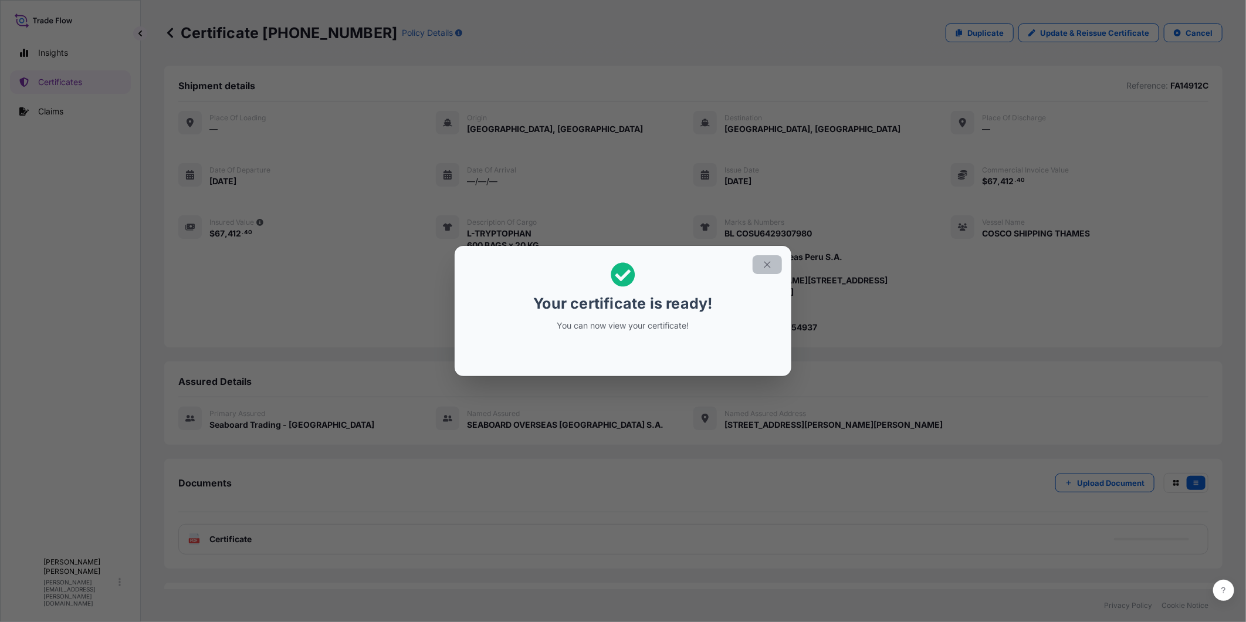
click at [758, 263] on button "button" at bounding box center [767, 264] width 29 height 19
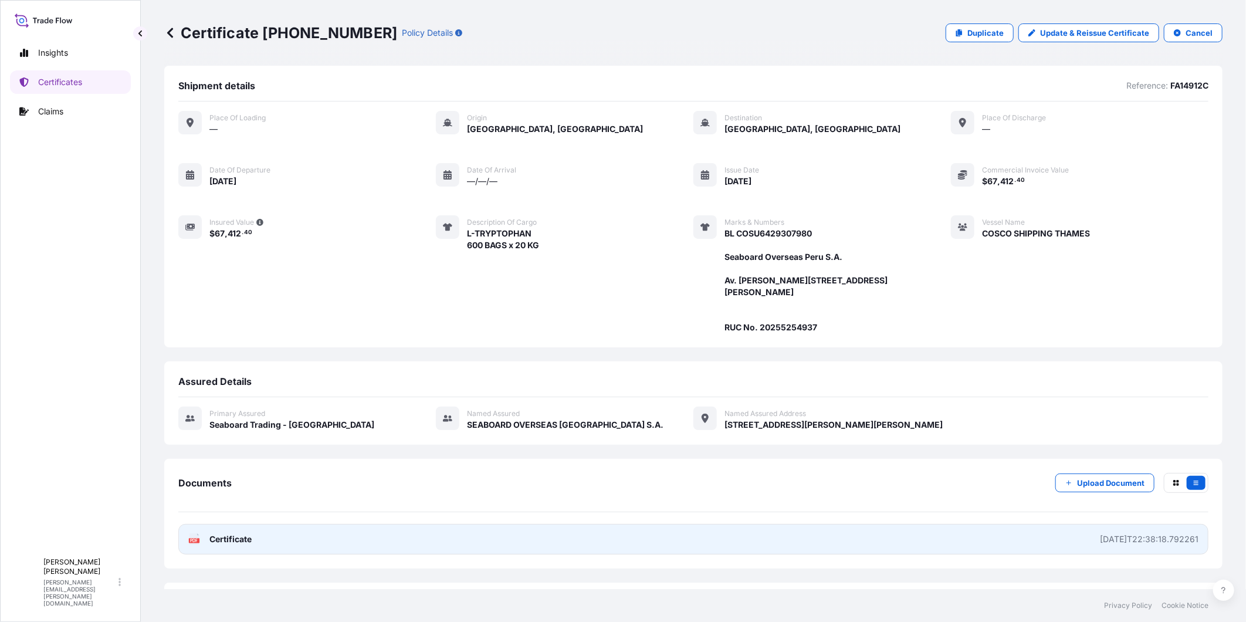
click at [1060, 555] on link "PDF Certificate [DATE]T22:38:18.792261" at bounding box center [693, 539] width 1031 height 31
